Goal: Find specific page/section: Find specific page/section

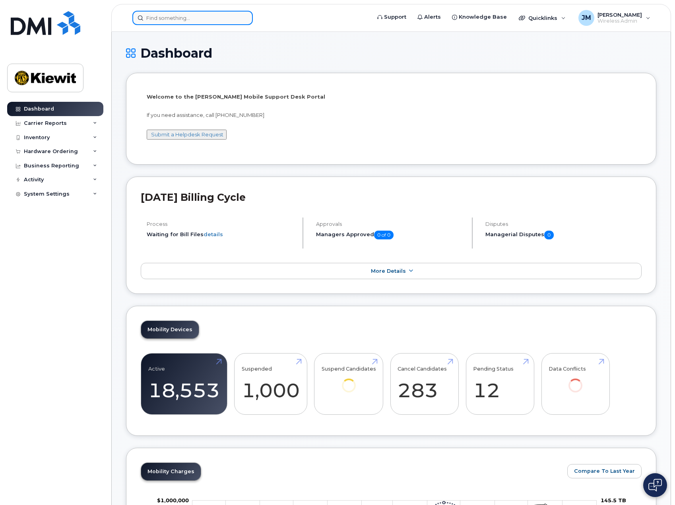
click at [207, 15] on input at bounding box center [192, 18] width 120 height 14
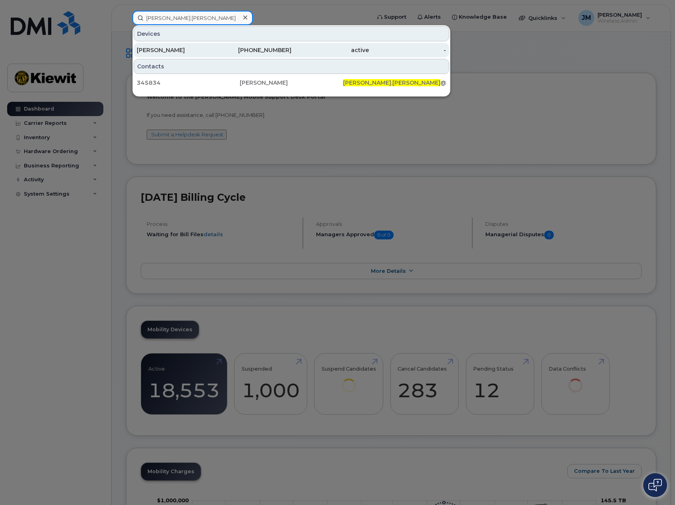
type input "derek.popp"
click at [207, 48] on div "[PERSON_NAME]" at bounding box center [175, 50] width 77 height 8
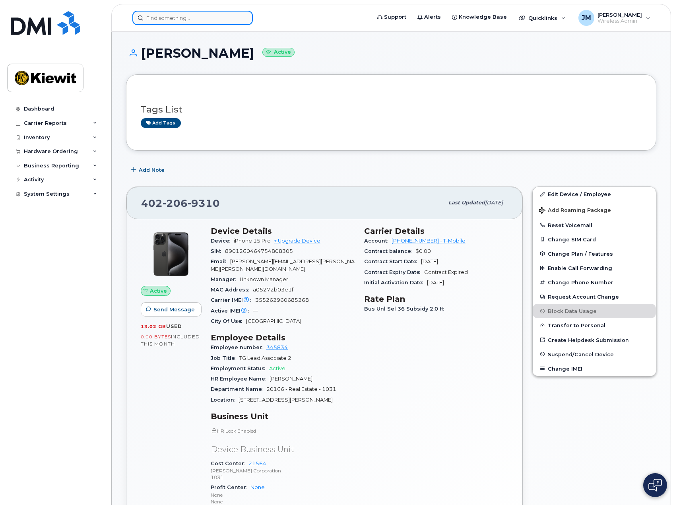
click at [198, 17] on input at bounding box center [192, 18] width 120 height 14
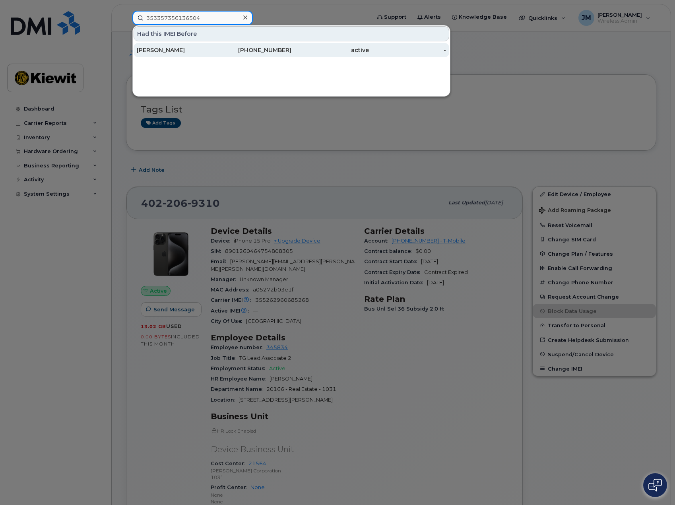
type input "353357356136504"
click at [163, 52] on div "[PERSON_NAME]" at bounding box center [175, 50] width 77 height 8
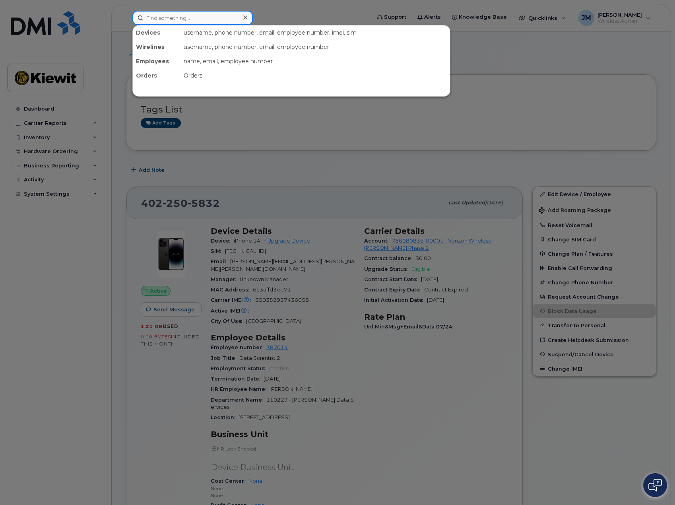
click at [207, 12] on input at bounding box center [192, 18] width 120 height 14
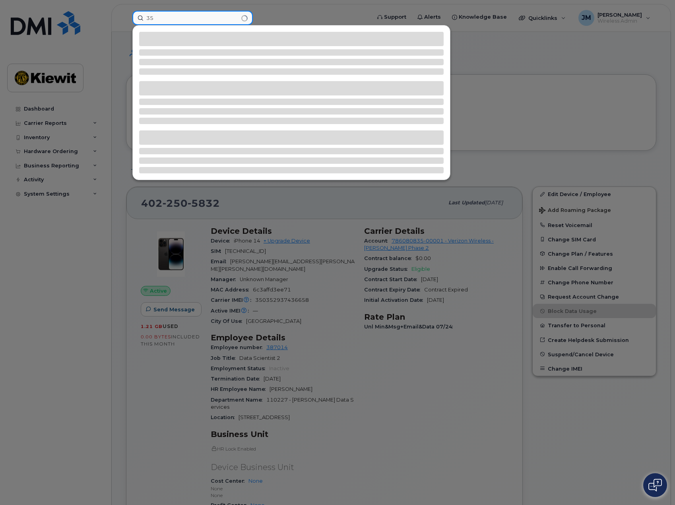
type input "3"
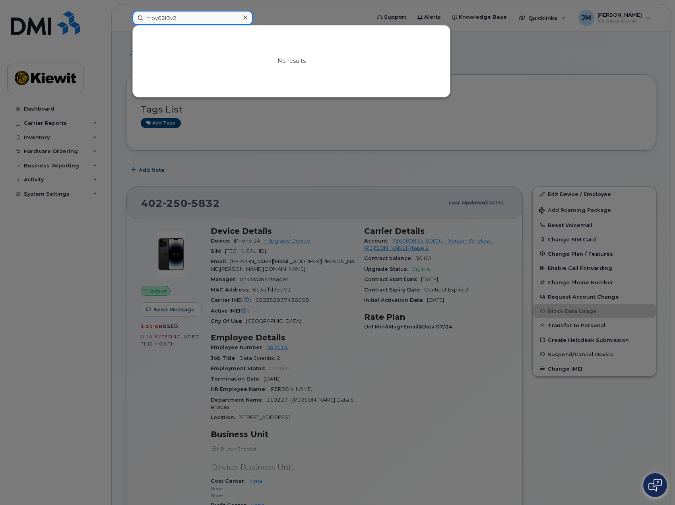
drag, startPoint x: 201, startPoint y: 21, endPoint x: 105, endPoint y: 17, distance: 95.9
click at [126, 17] on div "hrpy62f3v2 No results" at bounding box center [249, 18] width 246 height 14
click at [213, 21] on input "hrpy62f3v2" at bounding box center [192, 18] width 120 height 14
drag, startPoint x: 207, startPoint y: 20, endPoint x: 98, endPoint y: 19, distance: 108.5
click at [126, 19] on div "hrpy62f3v2 No results" at bounding box center [249, 18] width 246 height 14
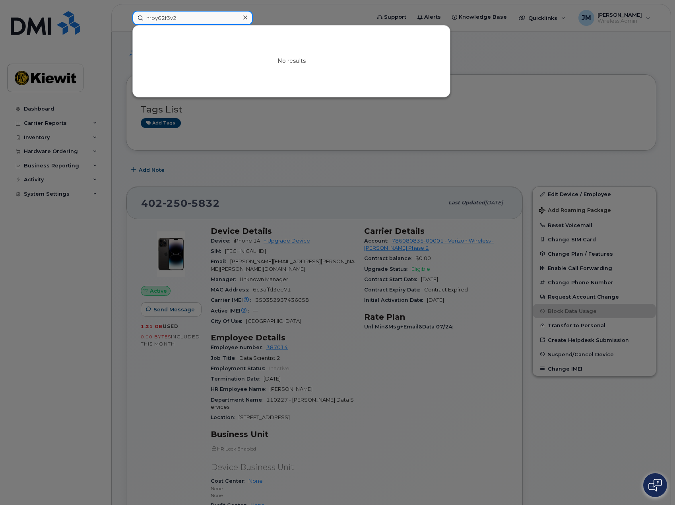
paste input "353357356136504"
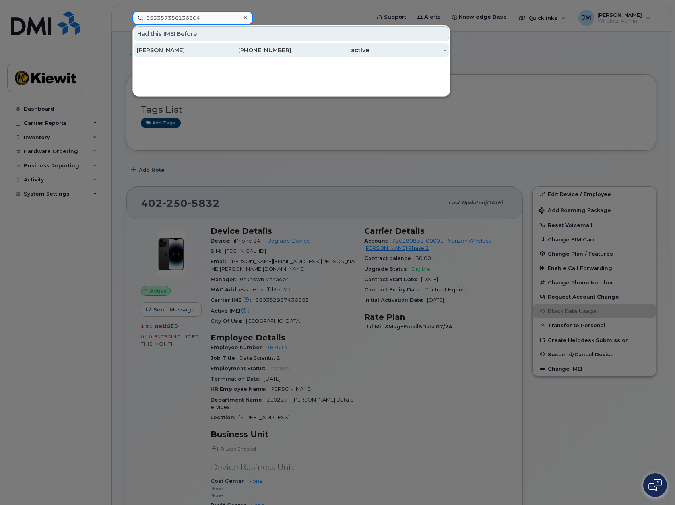
type input "353357356136504"
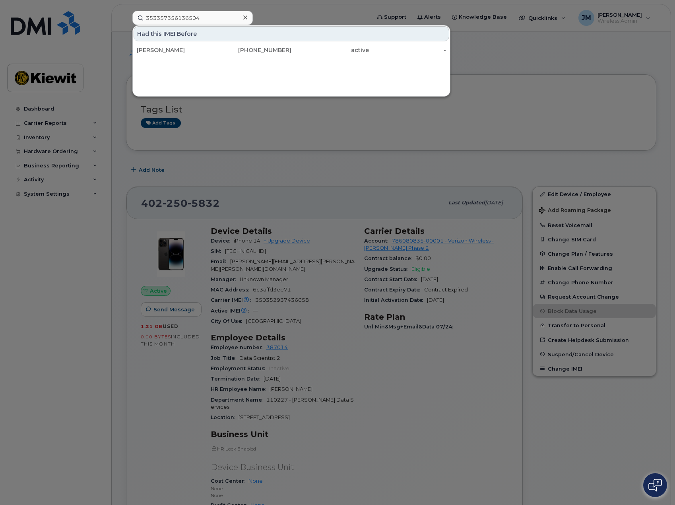
drag, startPoint x: 176, startPoint y: 53, endPoint x: 269, endPoint y: 141, distance: 127.3
click at [176, 53] on div "[PERSON_NAME]" at bounding box center [175, 50] width 77 height 8
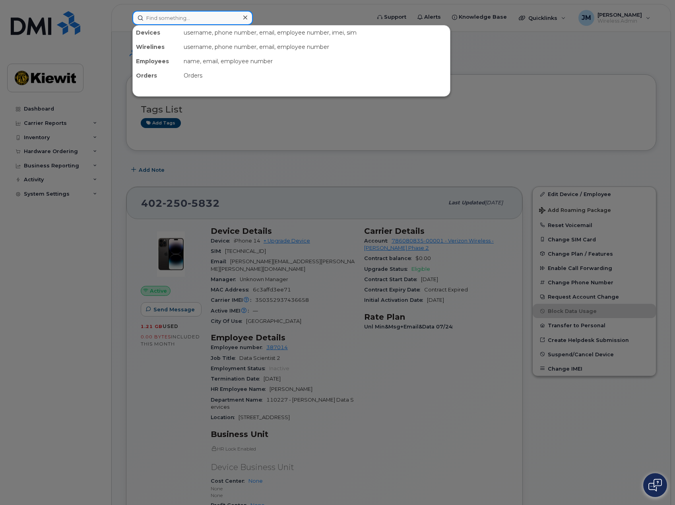
click at [196, 19] on input at bounding box center [192, 18] width 120 height 14
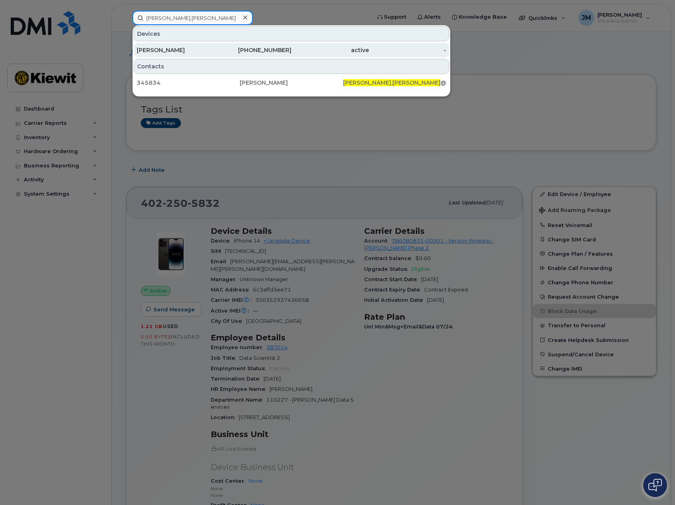
type input "derek.popp"
click at [182, 51] on div "KIEWIT" at bounding box center [175, 50] width 77 height 8
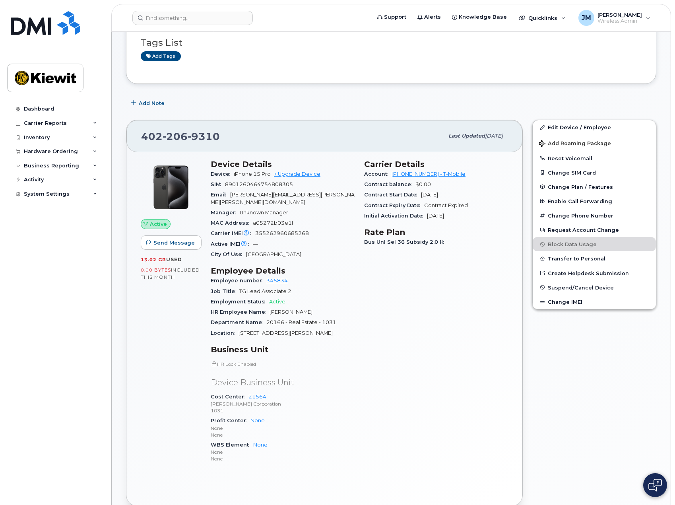
scroll to position [79, 0]
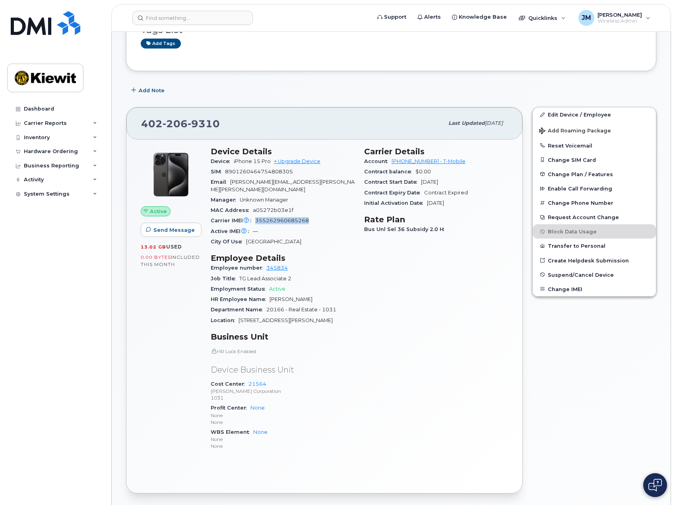
drag, startPoint x: 310, startPoint y: 212, endPoint x: 255, endPoint y: 214, distance: 54.9
click at [255, 215] on div "Carrier IMEI Carrier IMEI is reported during the last billing cycle or change o…" at bounding box center [283, 220] width 144 height 10
copy span "355262960685268"
drag, startPoint x: 220, startPoint y: 125, endPoint x: 139, endPoint y: 124, distance: 80.7
click at [139, 124] on div "[PHONE_NUMBER] Last updated [DATE]" at bounding box center [324, 123] width 396 height 32
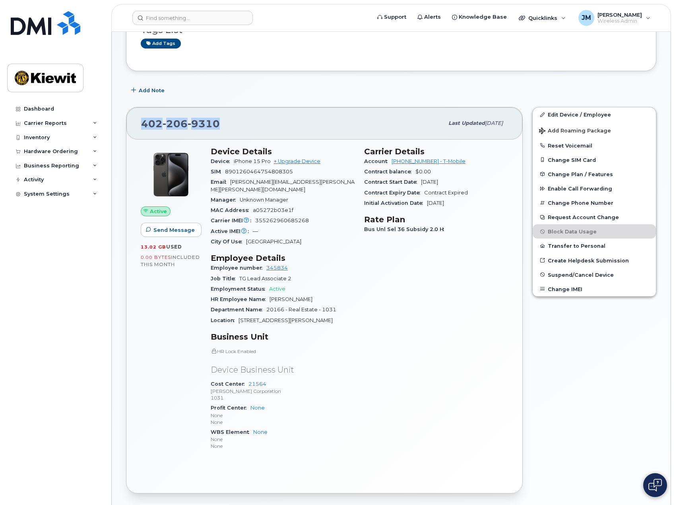
copy span "[PHONE_NUMBER]"
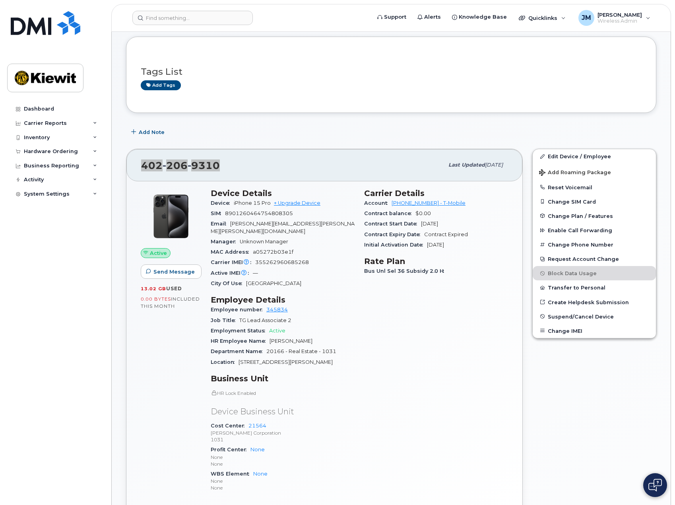
scroll to position [0, 0]
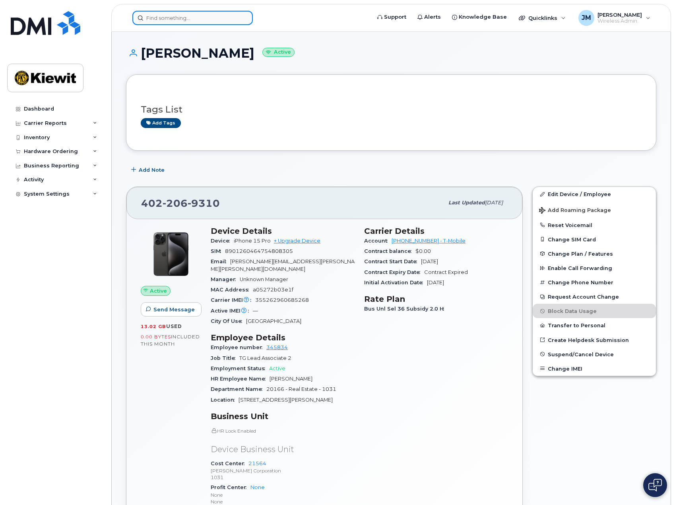
click at [203, 13] on input at bounding box center [192, 18] width 120 height 14
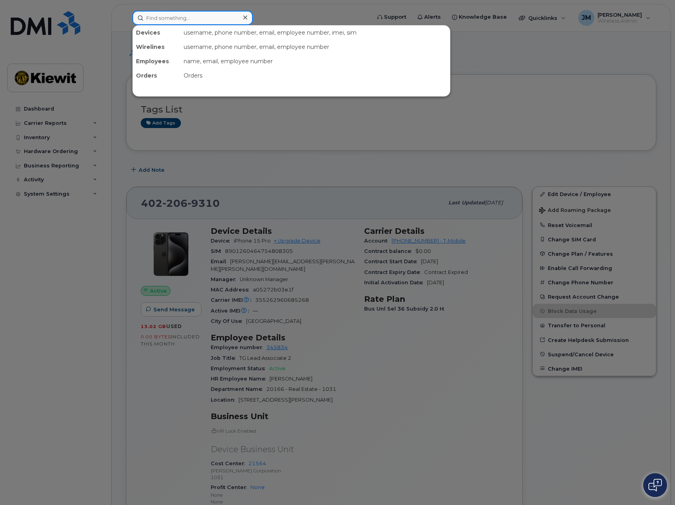
paste input "353357356136504"
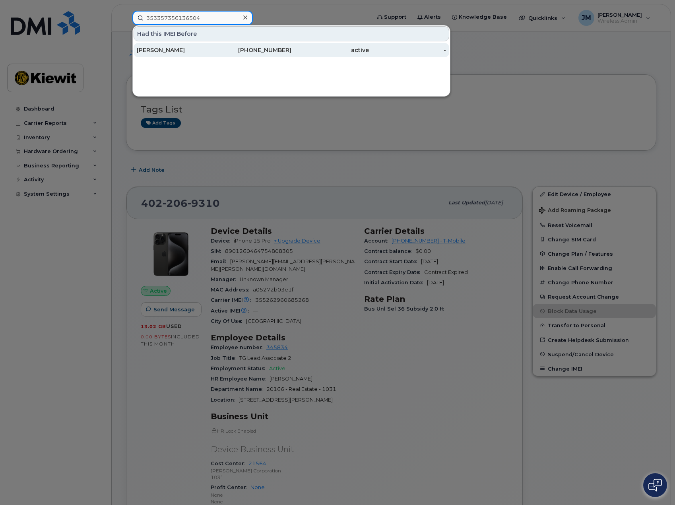
type input "353357356136504"
click at [185, 50] on div "[PERSON_NAME]" at bounding box center [175, 50] width 77 height 8
